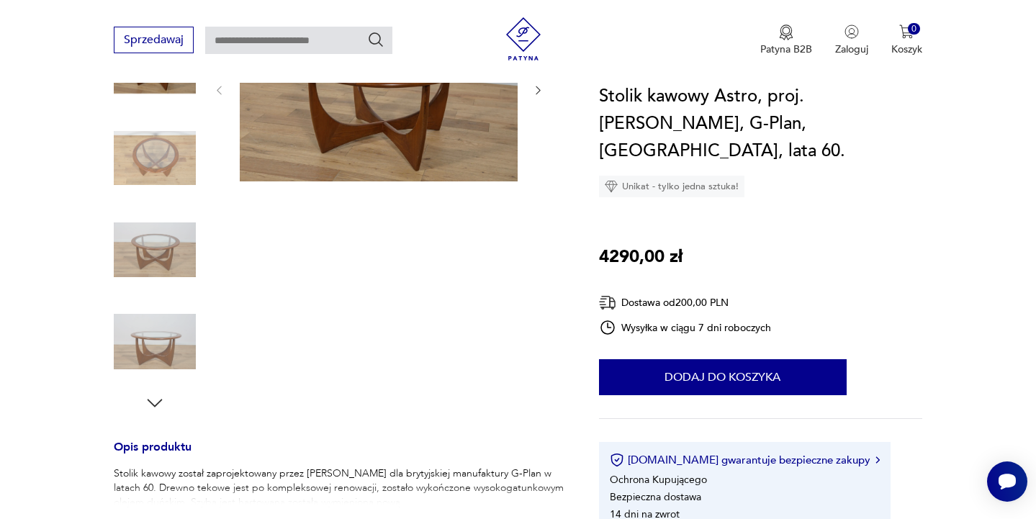
scroll to position [241, 0]
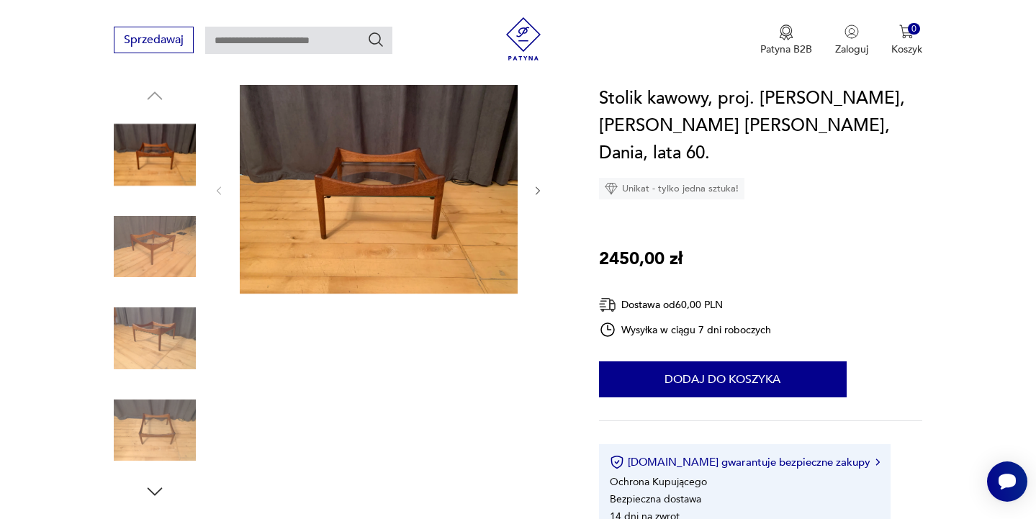
scroll to position [153, 0]
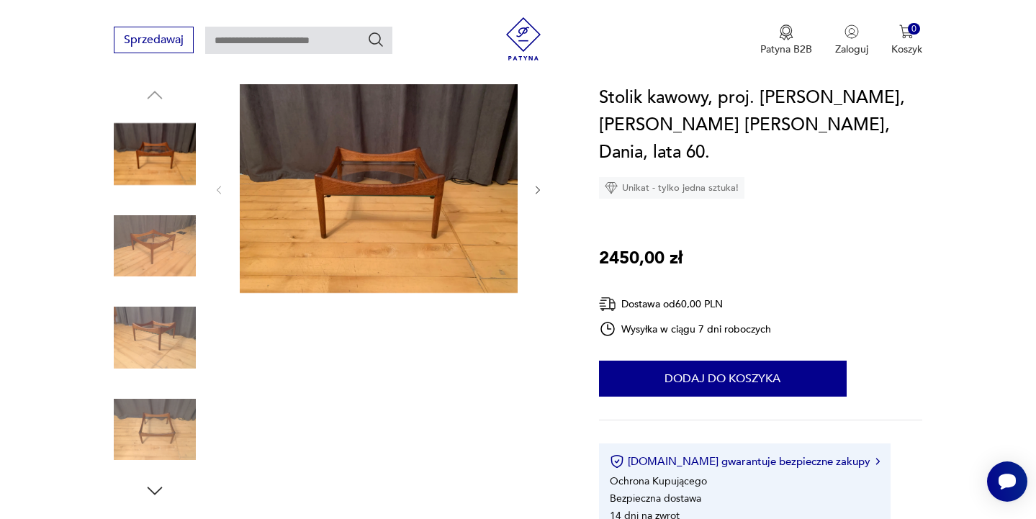
click at [183, 253] on img at bounding box center [155, 246] width 82 height 82
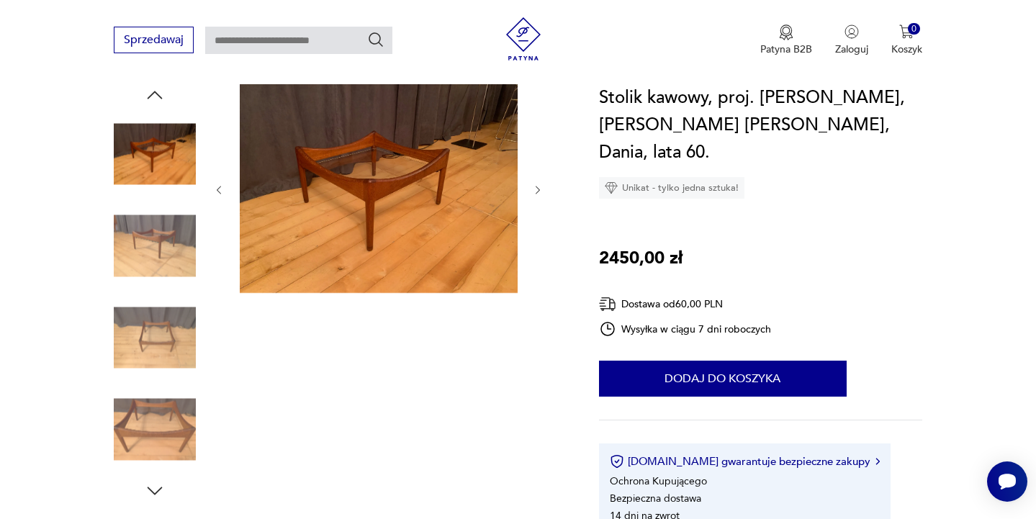
click at [169, 322] on img at bounding box center [155, 338] width 82 height 82
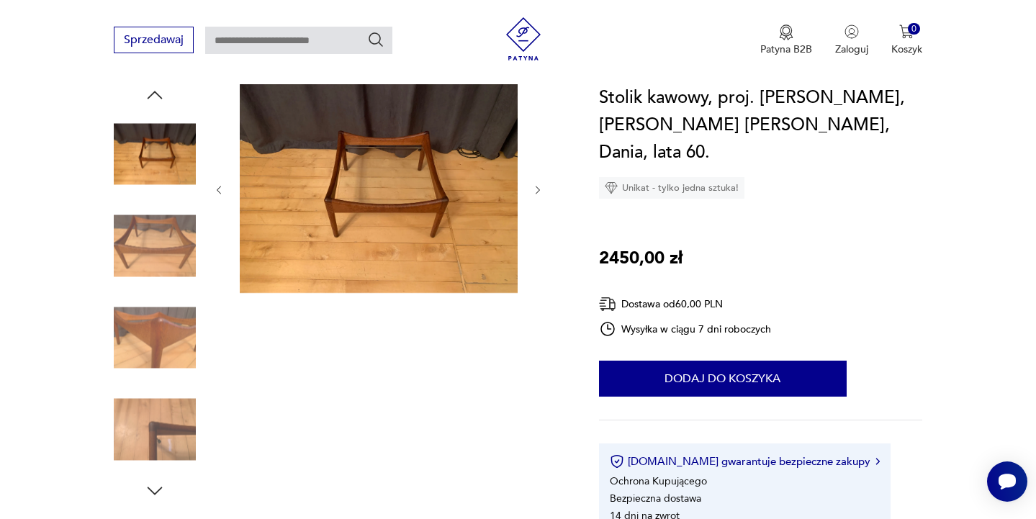
click at [171, 385] on div at bounding box center [155, 293] width 82 height 360
click at [167, 461] on img at bounding box center [155, 430] width 82 height 82
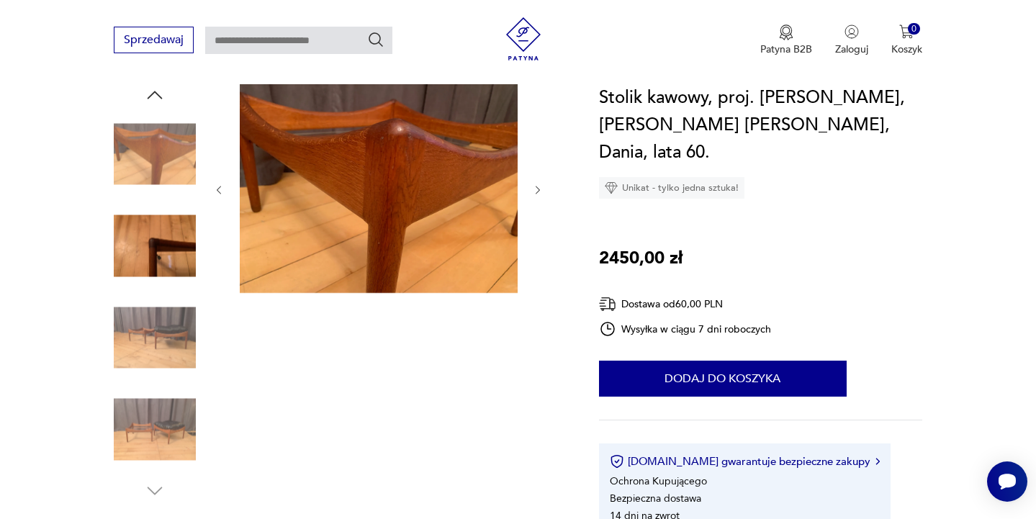
click at [168, 430] on img at bounding box center [155, 430] width 82 height 82
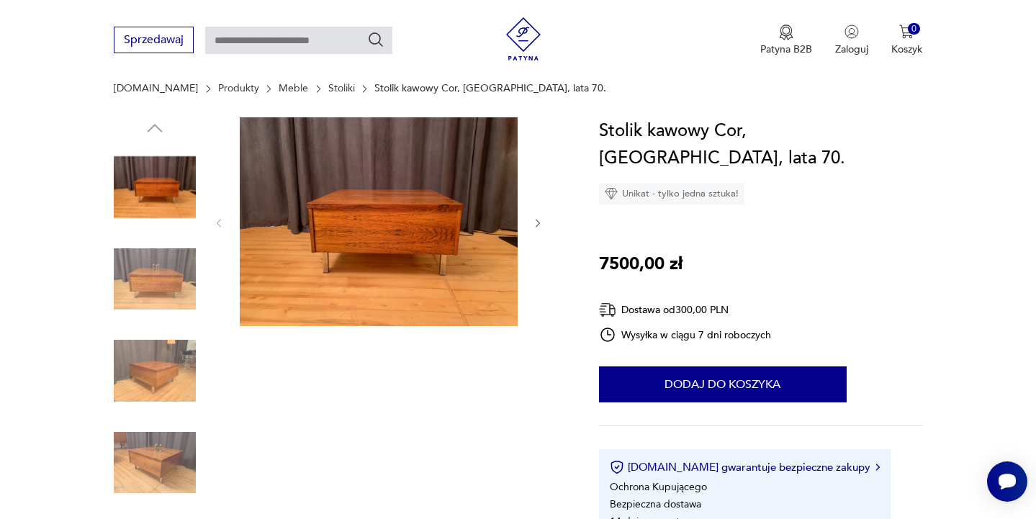
scroll to position [136, 0]
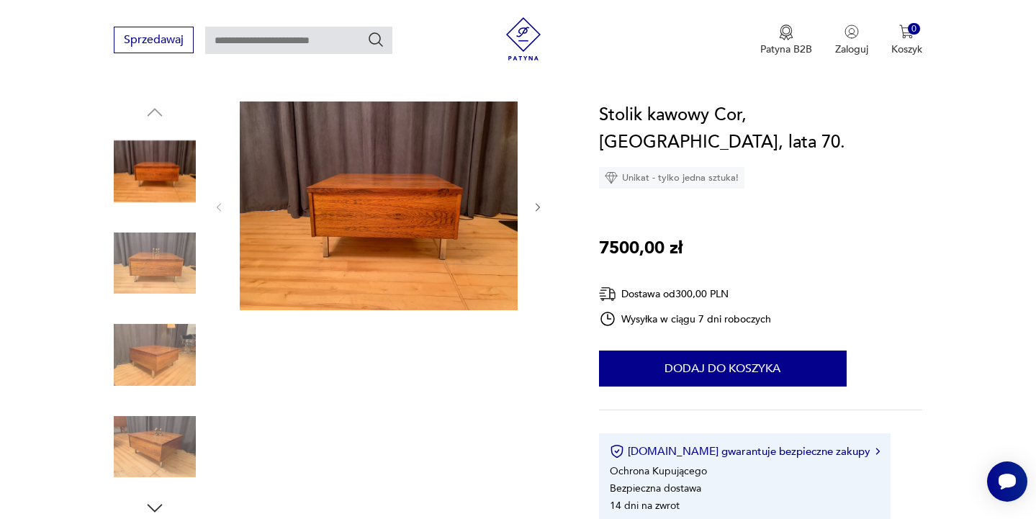
click at [181, 264] on img at bounding box center [155, 263] width 82 height 82
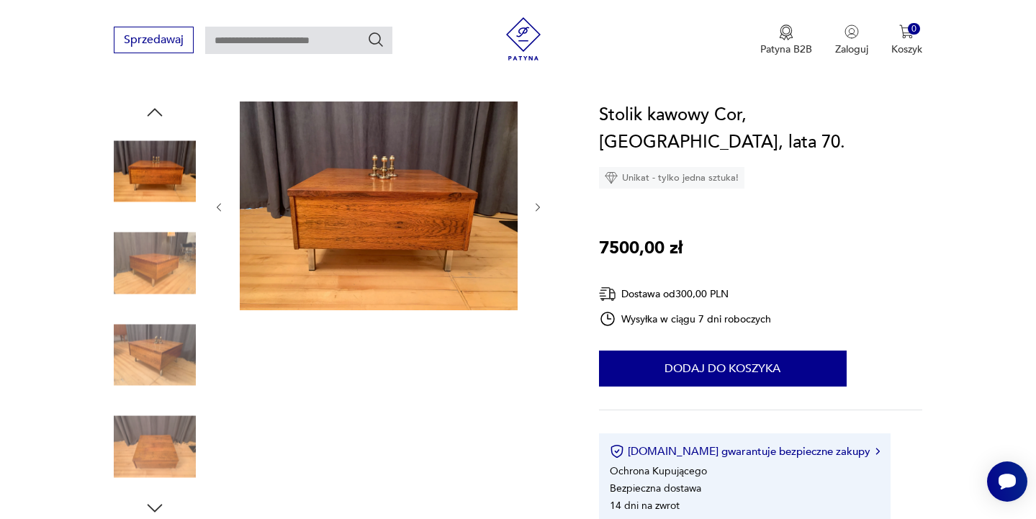
click at [156, 312] on div at bounding box center [155, 219] width 82 height 360
click at [158, 352] on img at bounding box center [155, 355] width 82 height 82
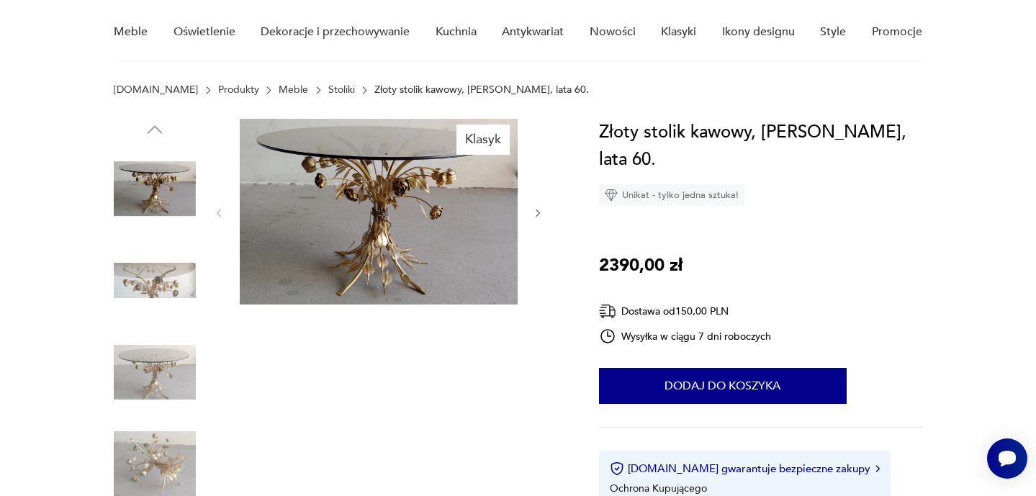
scroll to position [146, 0]
